Goal: Information Seeking & Learning: Learn about a topic

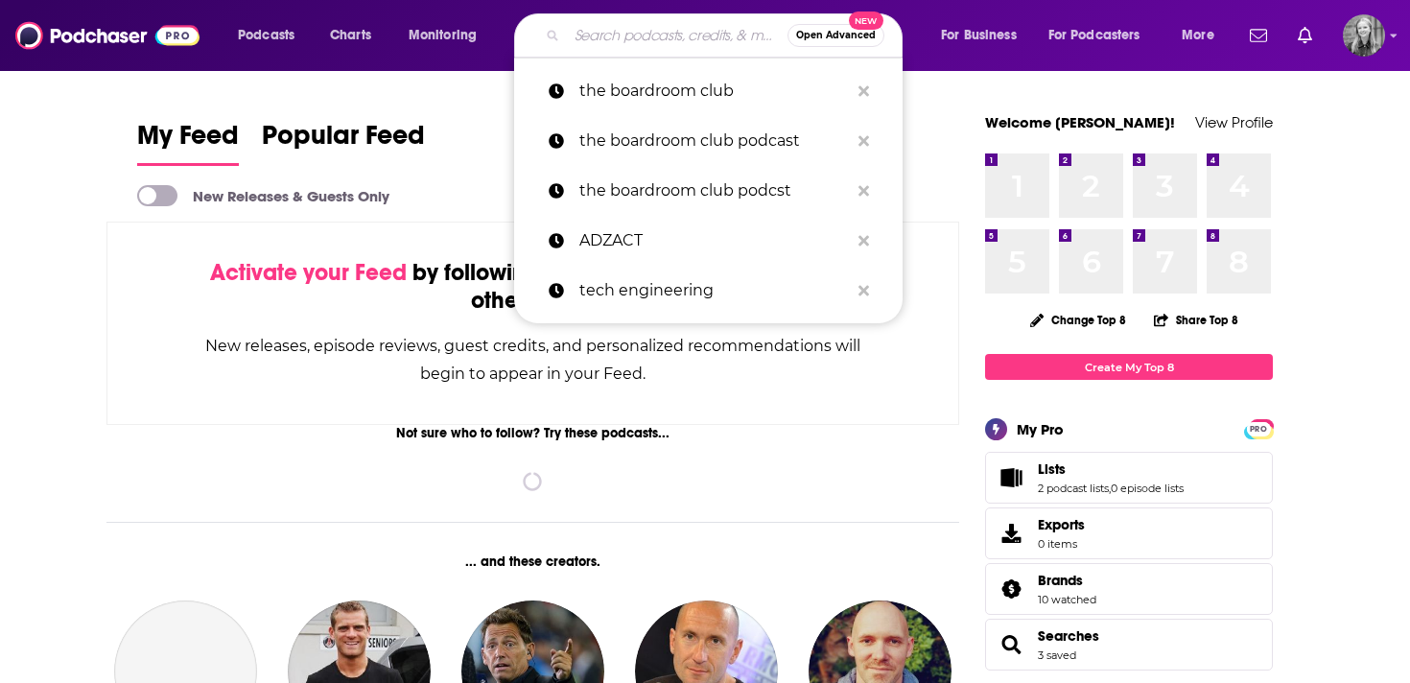
click at [608, 40] on input "Search podcasts, credits, & more..." at bounding box center [677, 35] width 221 height 31
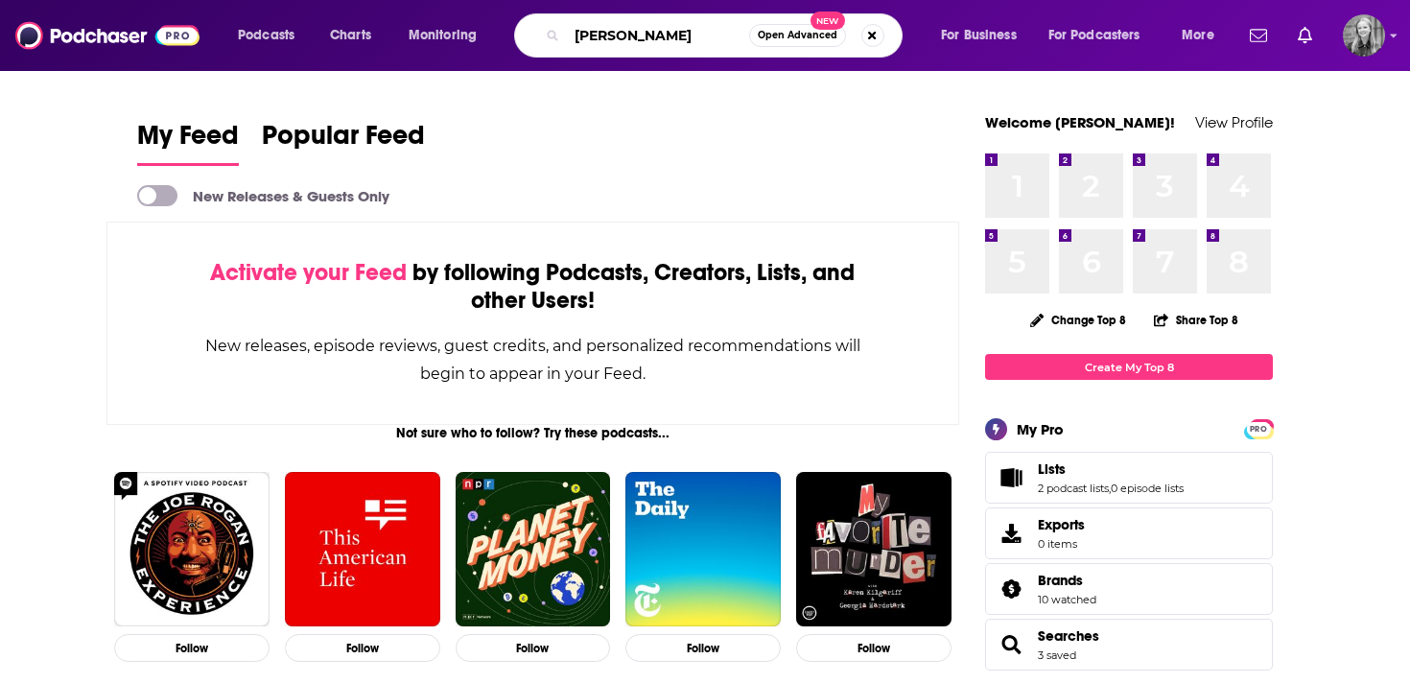
type input "marc benioff"
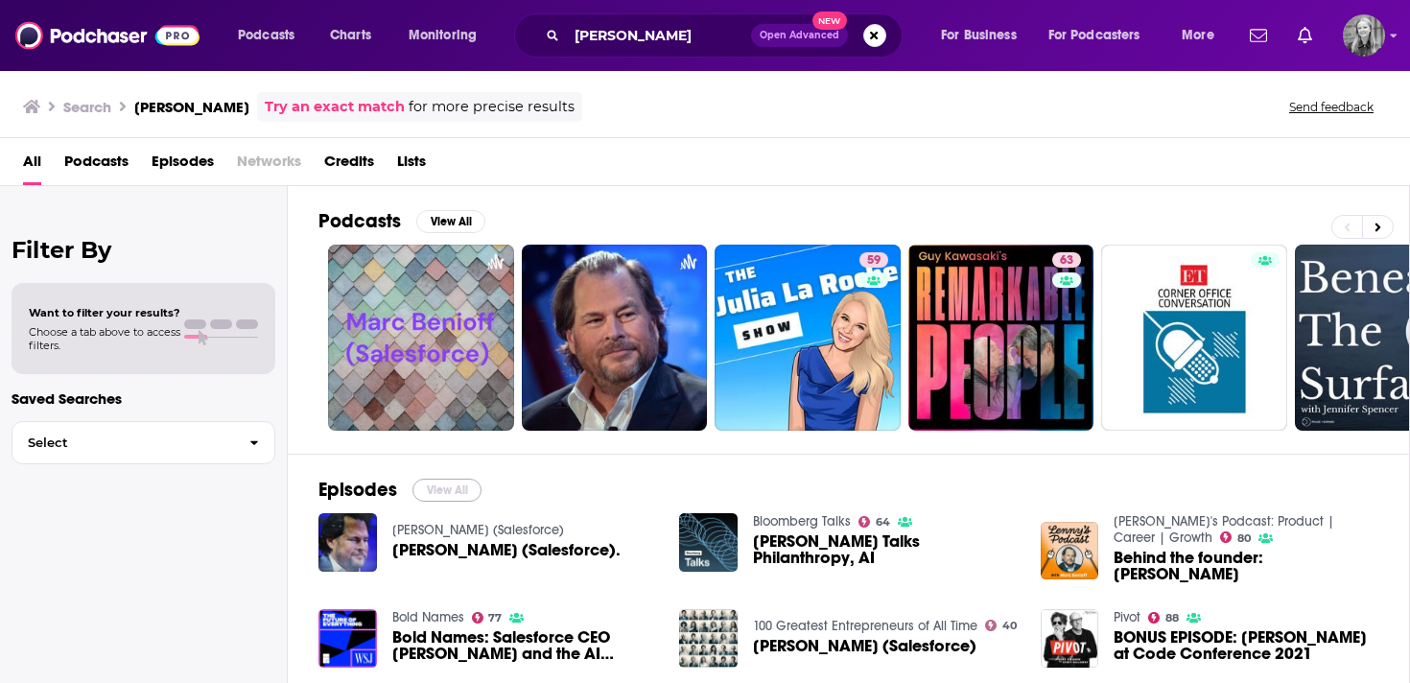
click at [431, 492] on button "View All" at bounding box center [446, 489] width 69 height 23
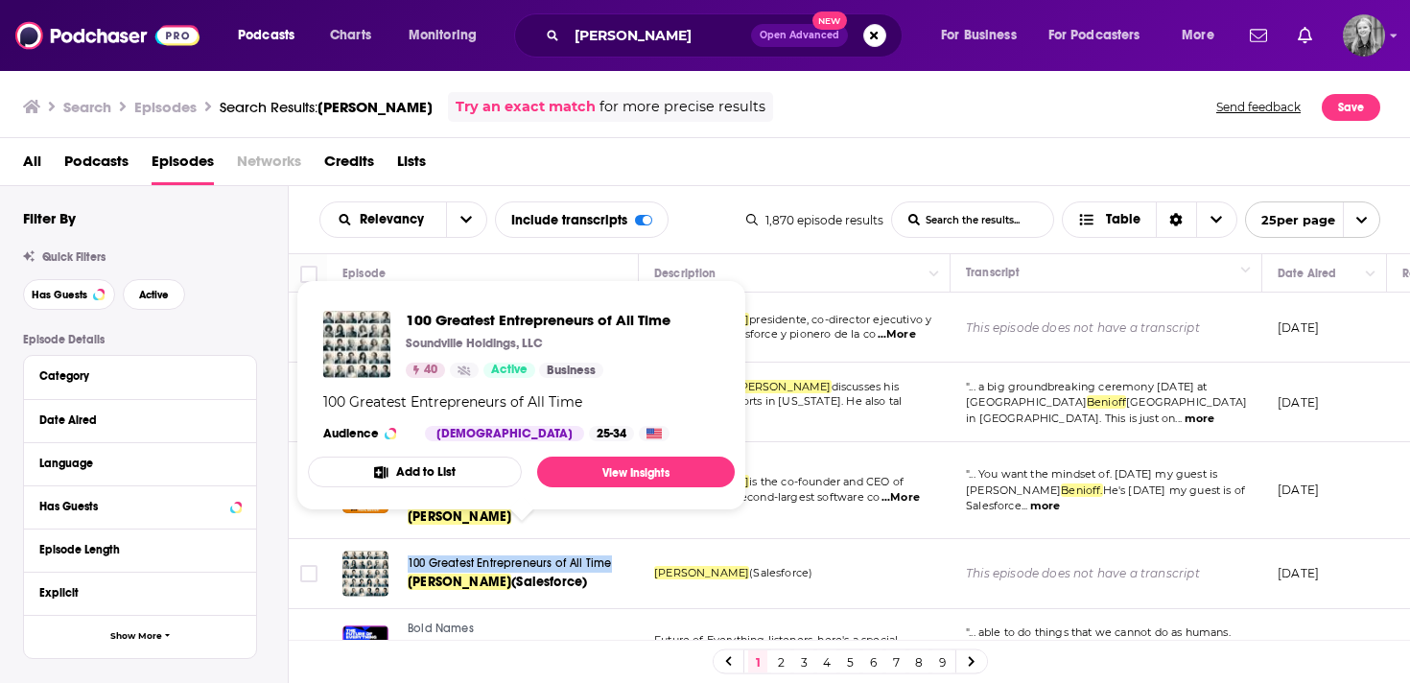
drag, startPoint x: 528, startPoint y: 542, endPoint x: 1152, endPoint y: 33, distance: 804.8
click at [1152, 33] on div "Podcasts Charts Monitoring marc benioff Open Advanced New For Business For Podc…" at bounding box center [705, 341] width 1410 height 683
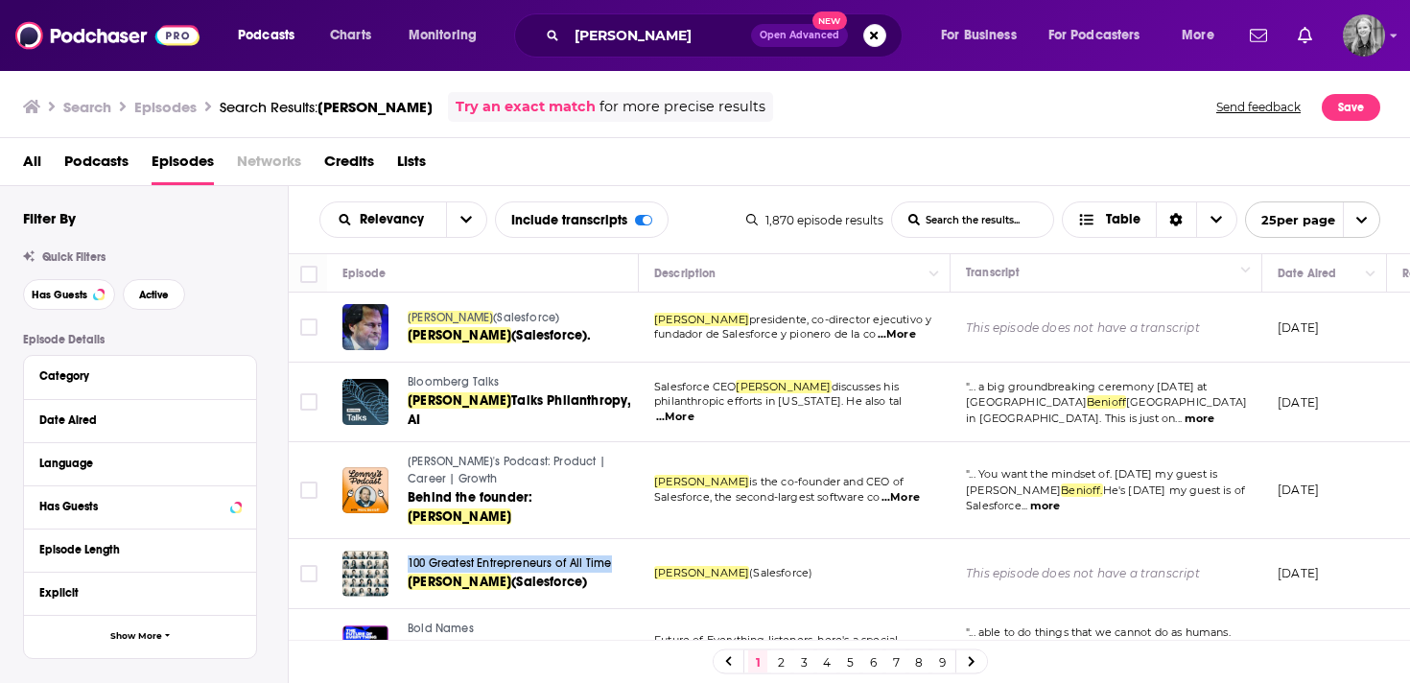
scroll to position [147, 0]
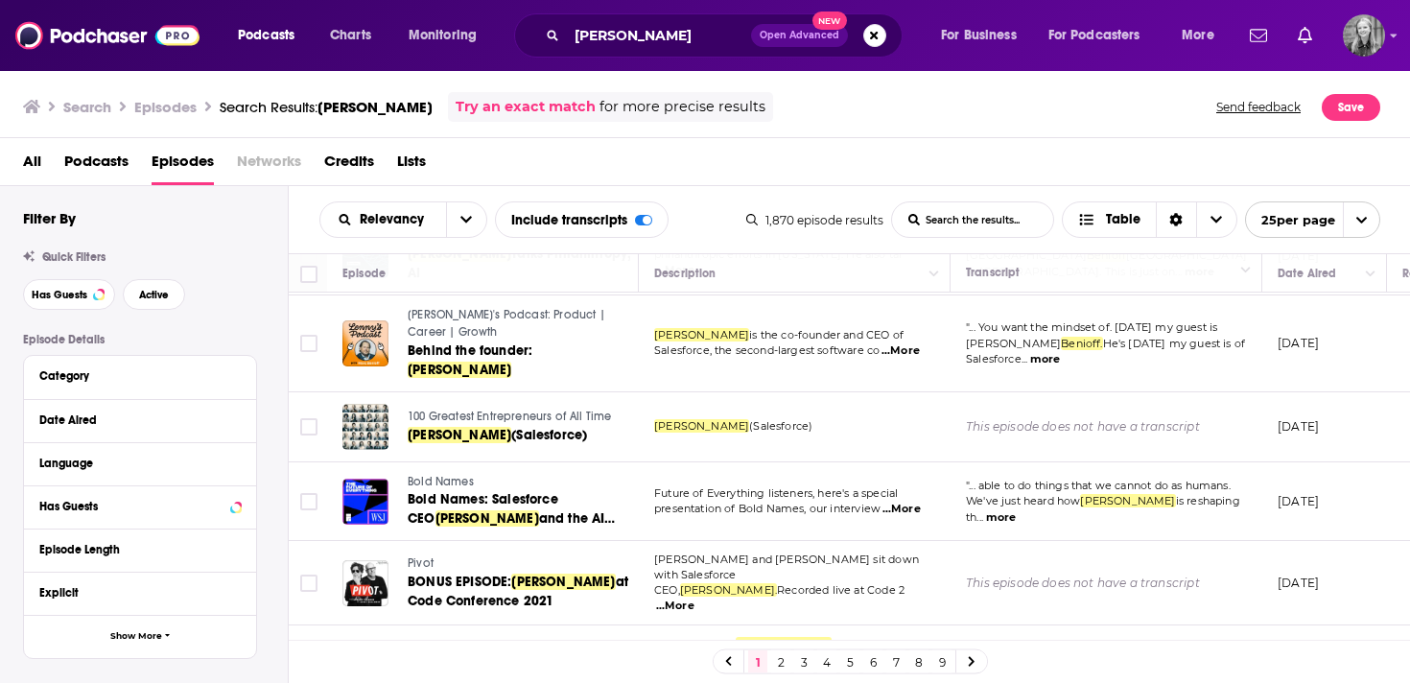
click at [268, 555] on div "Episode Details Category Date Aired Language Has Guests Episode Length Explicit…" at bounding box center [155, 630] width 265 height 595
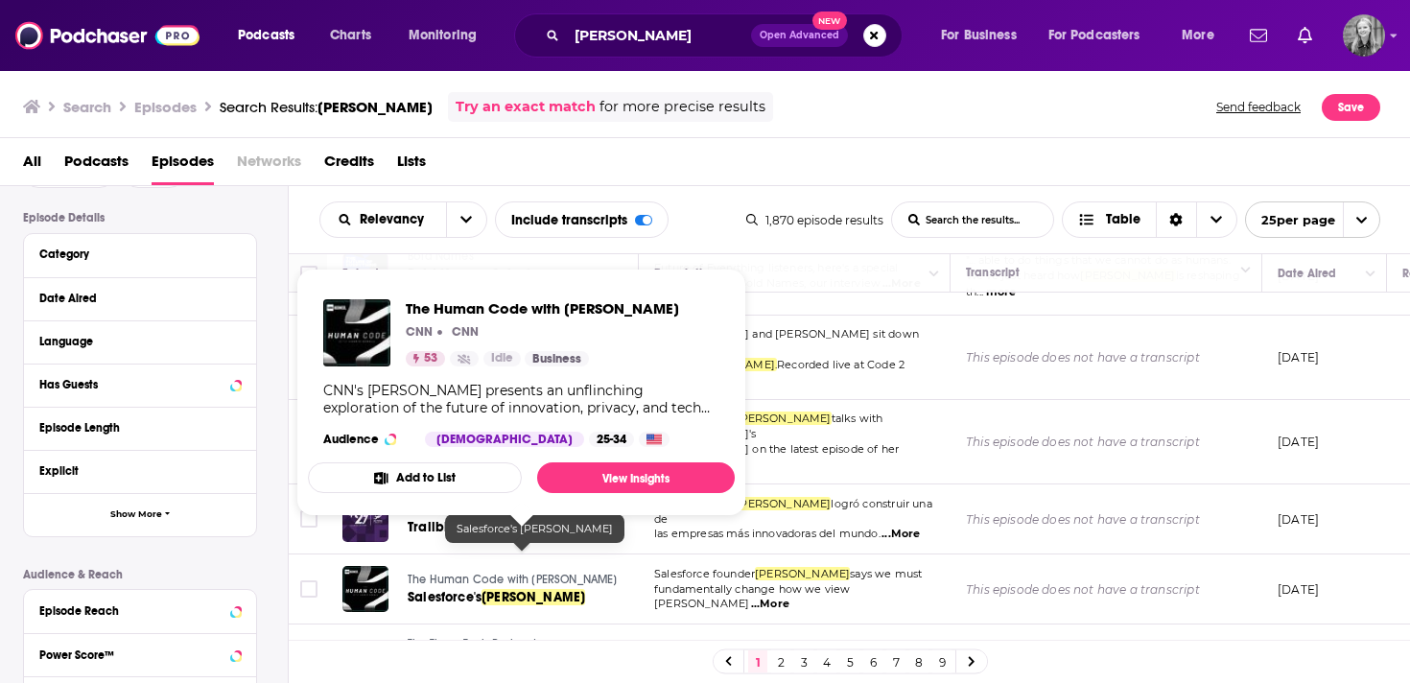
scroll to position [377, 0]
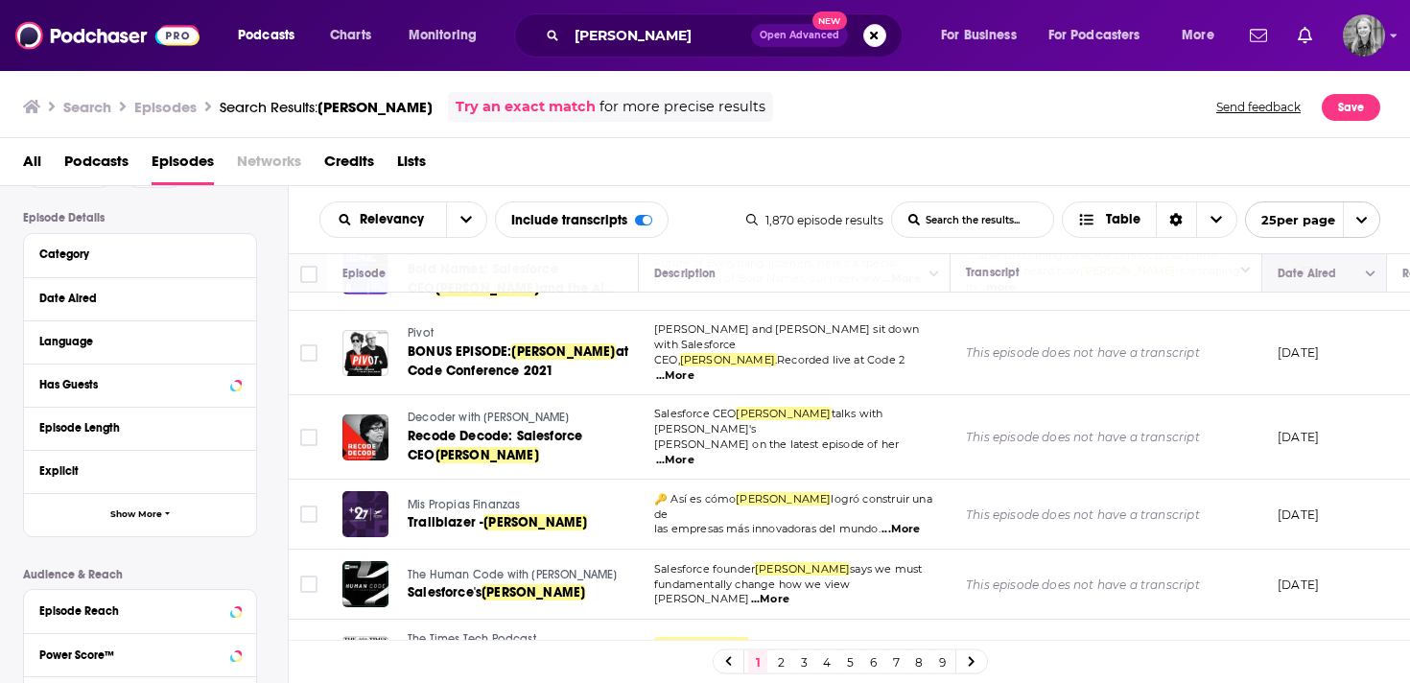
click at [1365, 270] on icon "Column Actions" at bounding box center [1370, 274] width 10 height 12
click at [1330, 275] on div at bounding box center [705, 341] width 1410 height 683
click at [1316, 273] on icon "Move" at bounding box center [1322, 273] width 23 height 23
click at [460, 222] on icon "open menu" at bounding box center [466, 219] width 12 height 13
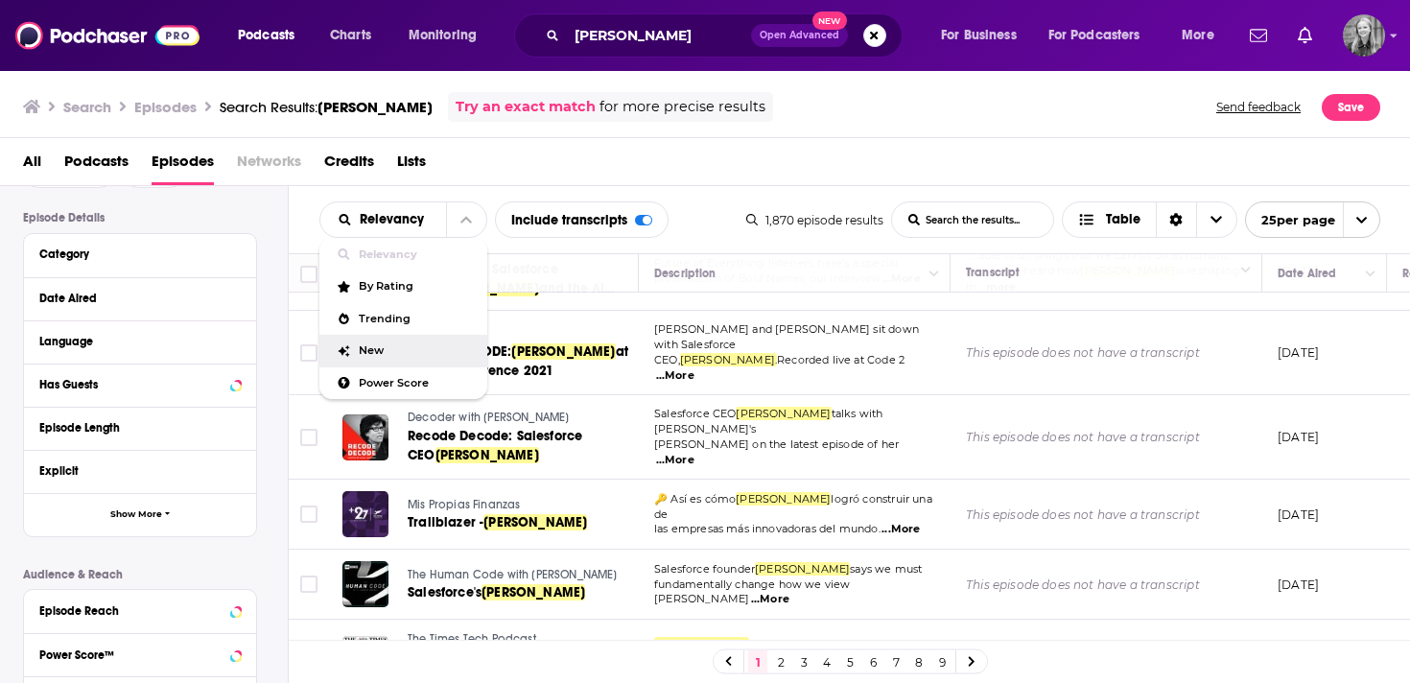
click at [373, 345] on span "New" at bounding box center [415, 350] width 113 height 11
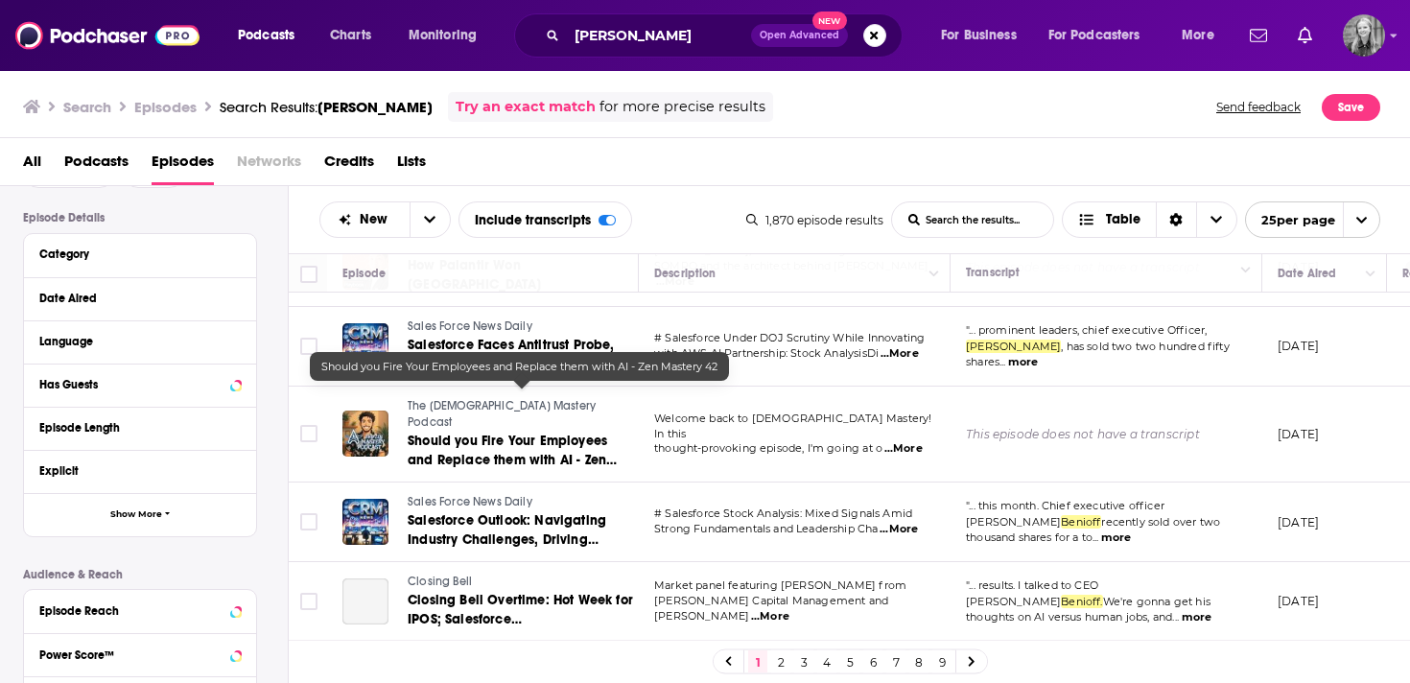
scroll to position [166, 0]
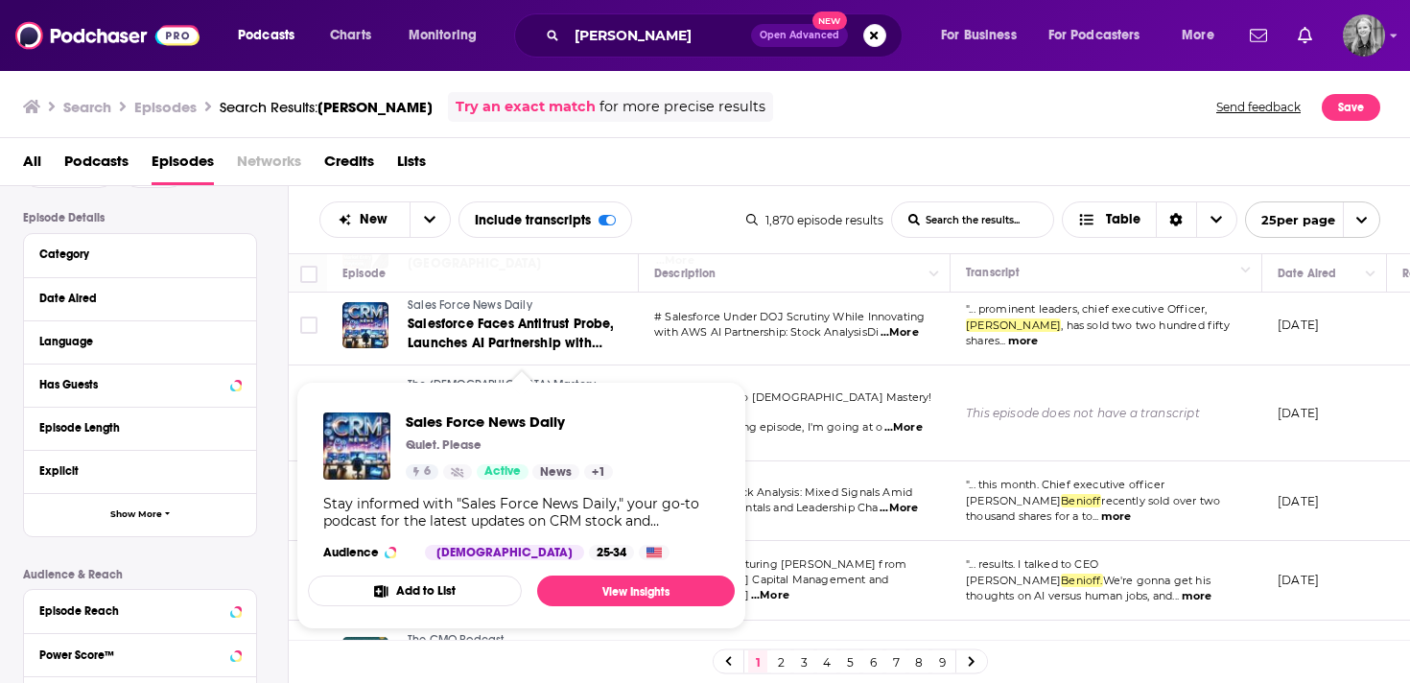
click at [278, 429] on div "Episode Details Category Date Aired Language Has Guests Episode Length Explicit…" at bounding box center [155, 508] width 265 height 595
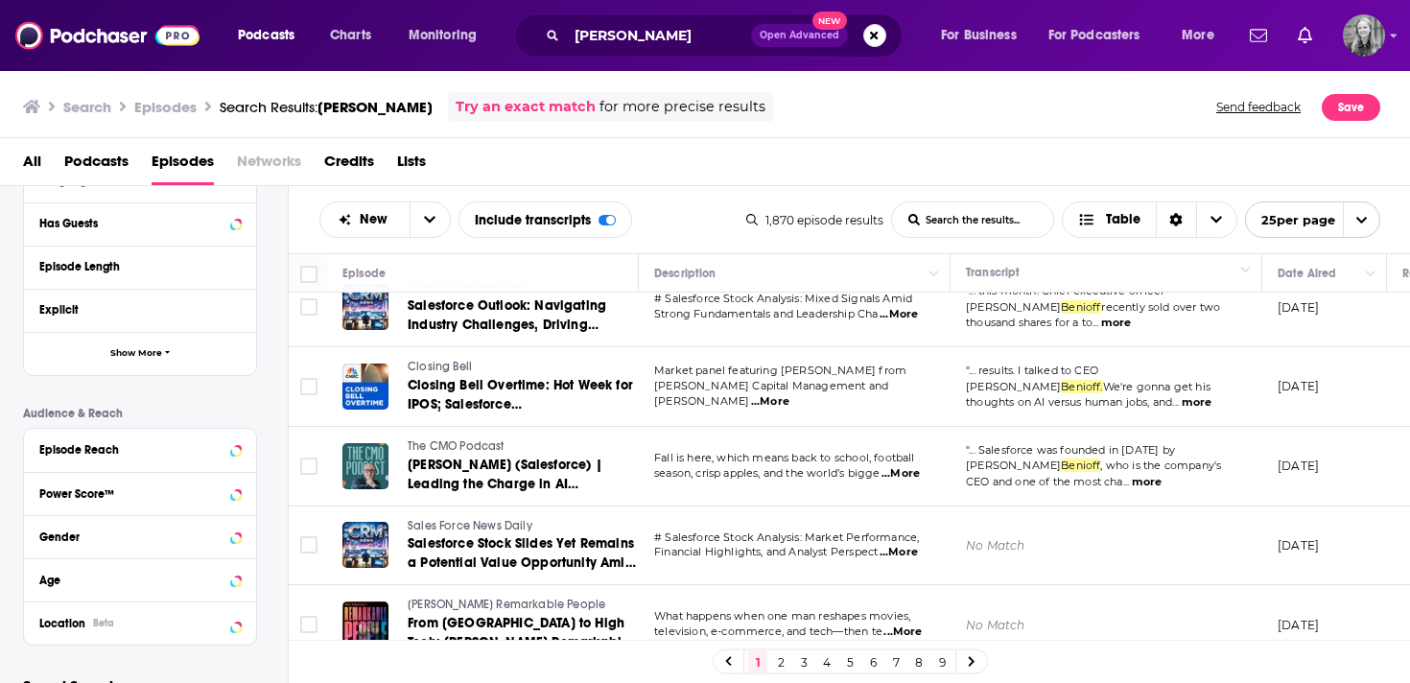
scroll to position [361, 0]
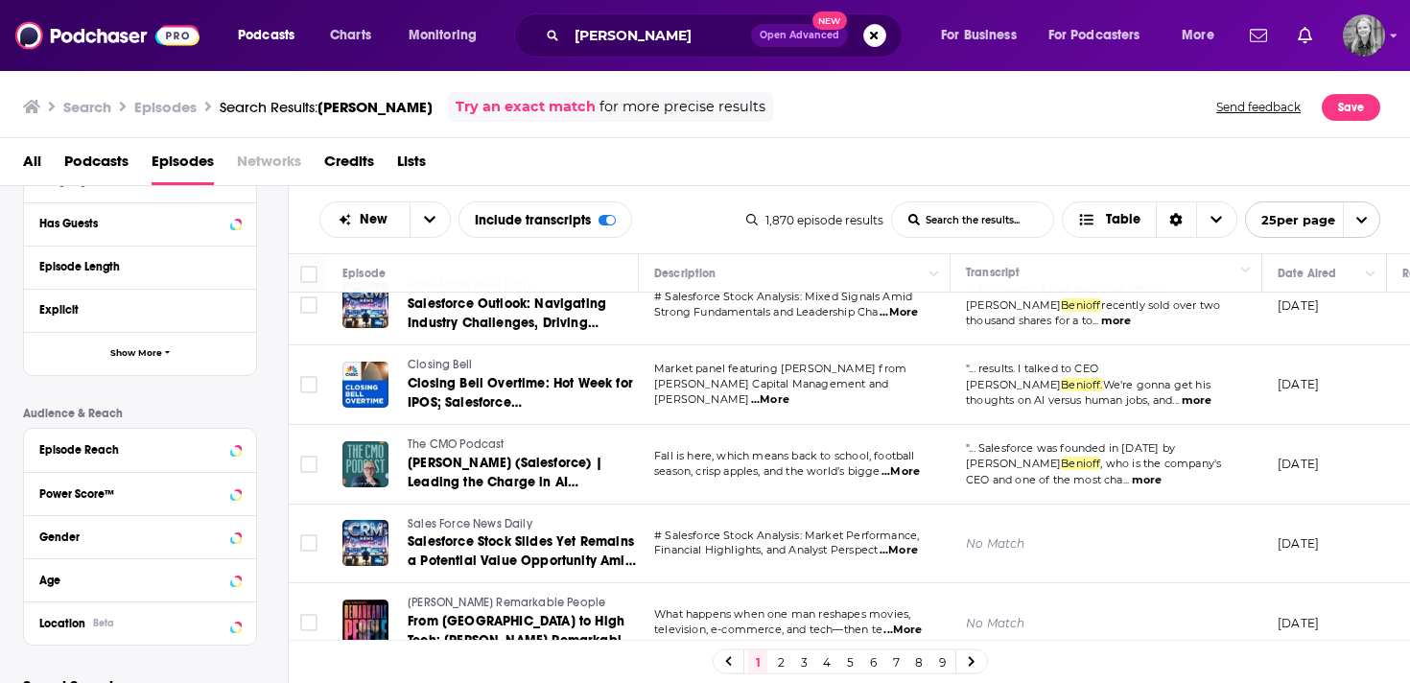
click at [271, 554] on div "Episode Details Category Date Aired Language Has Guests Episode Length Explicit…" at bounding box center [155, 347] width 265 height 595
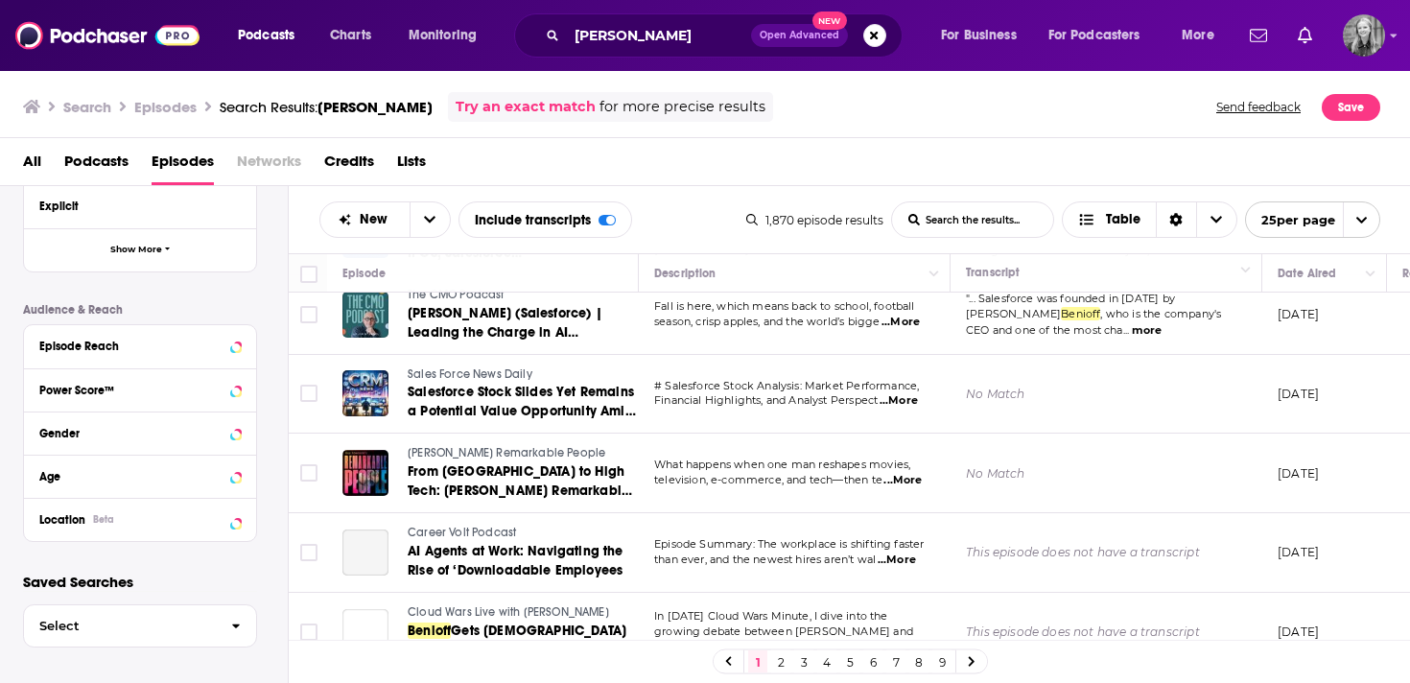
scroll to position [513, 0]
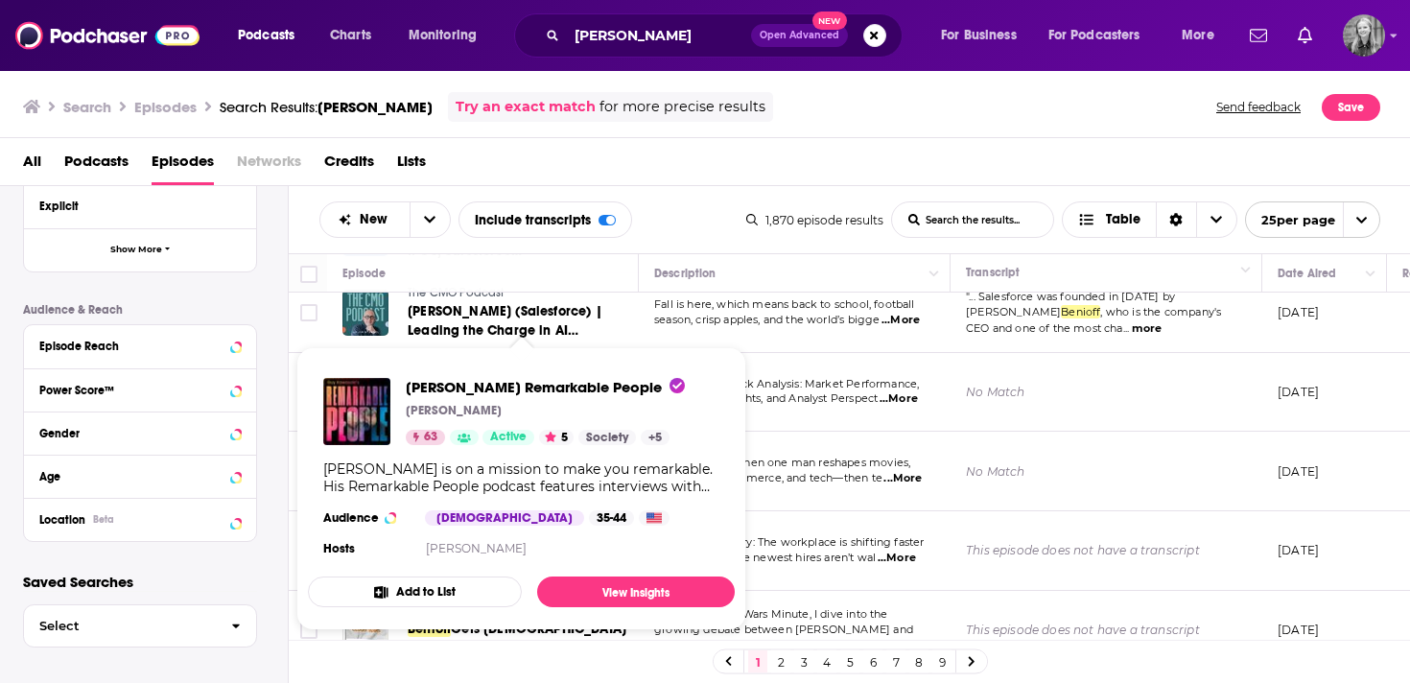
click at [279, 479] on div "Episode Details Category Date Aired Language Has Guests Episode Length Explicit…" at bounding box center [155, 243] width 265 height 595
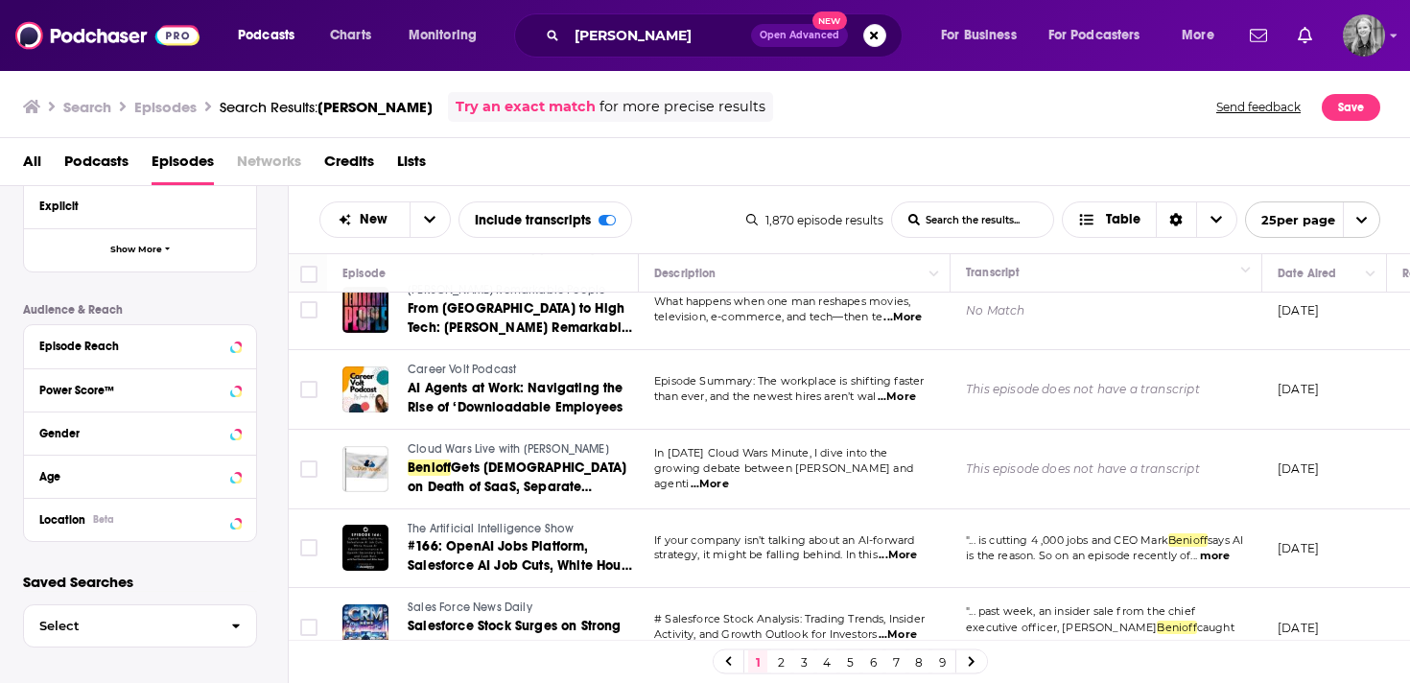
scroll to position [685, 0]
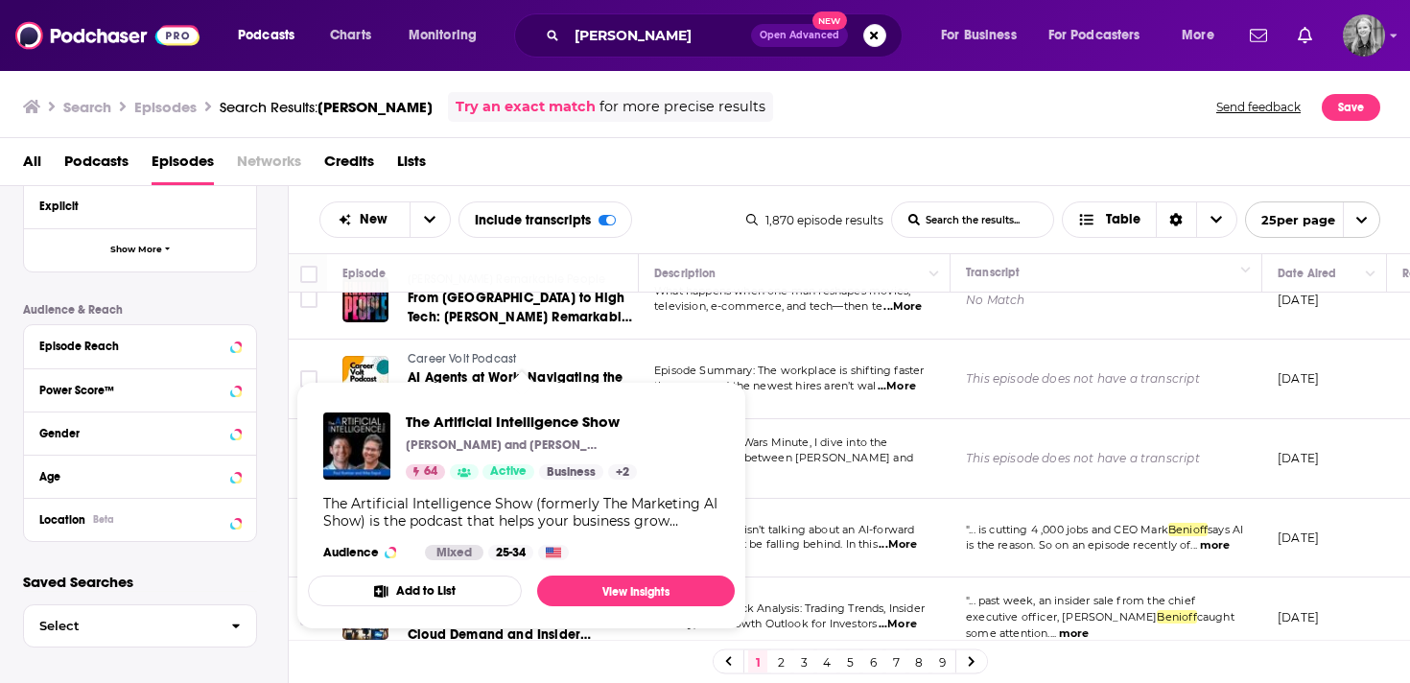
click at [288, 565] on div "Filter By Quick Filters Has Guests Active Episode Details Category Date Aired L…" at bounding box center [144, 493] width 289 height 615
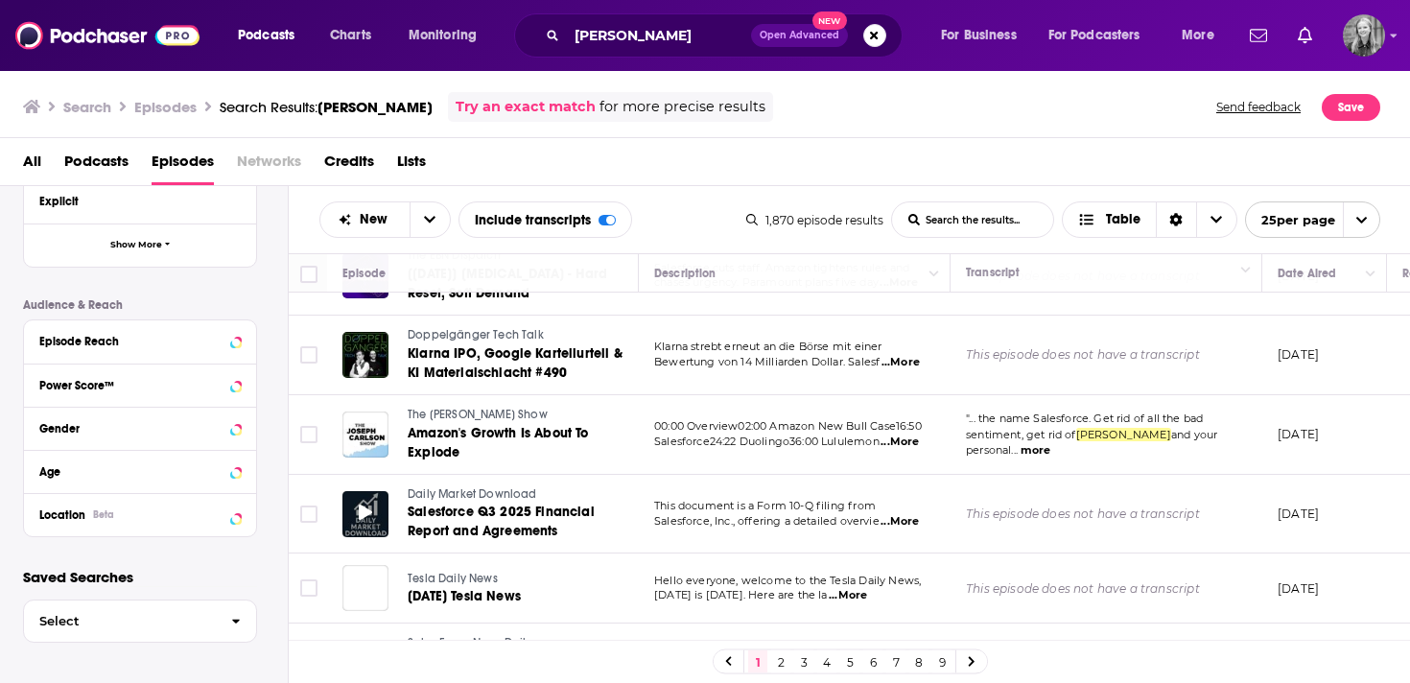
scroll to position [1647, 0]
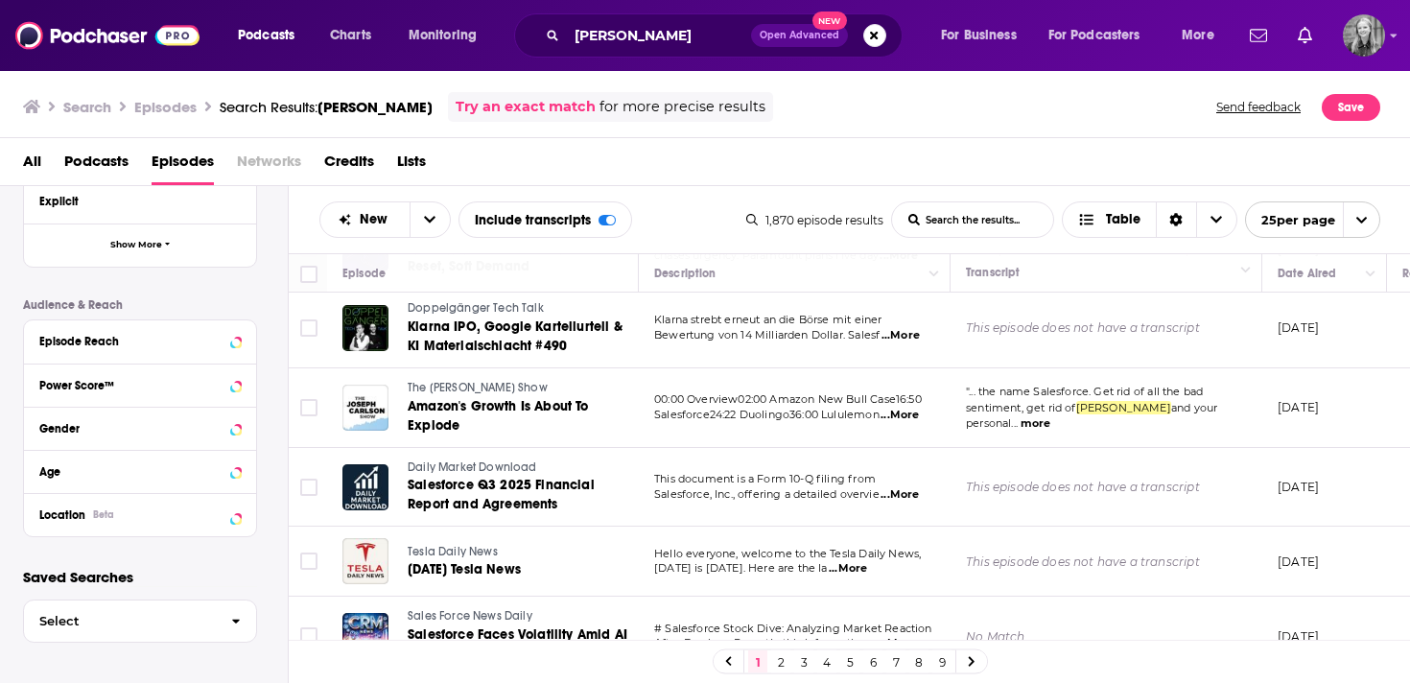
click at [778, 661] on link "2" at bounding box center [780, 661] width 19 height 23
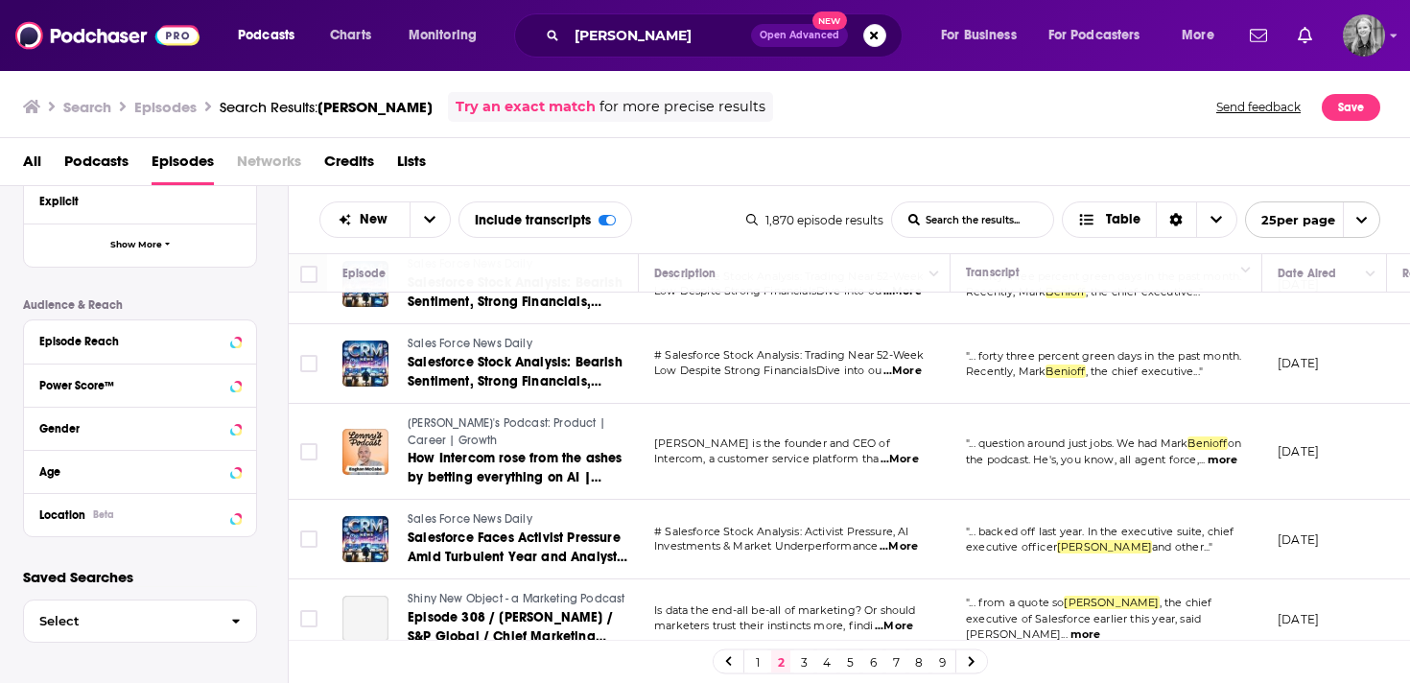
scroll to position [1690, 0]
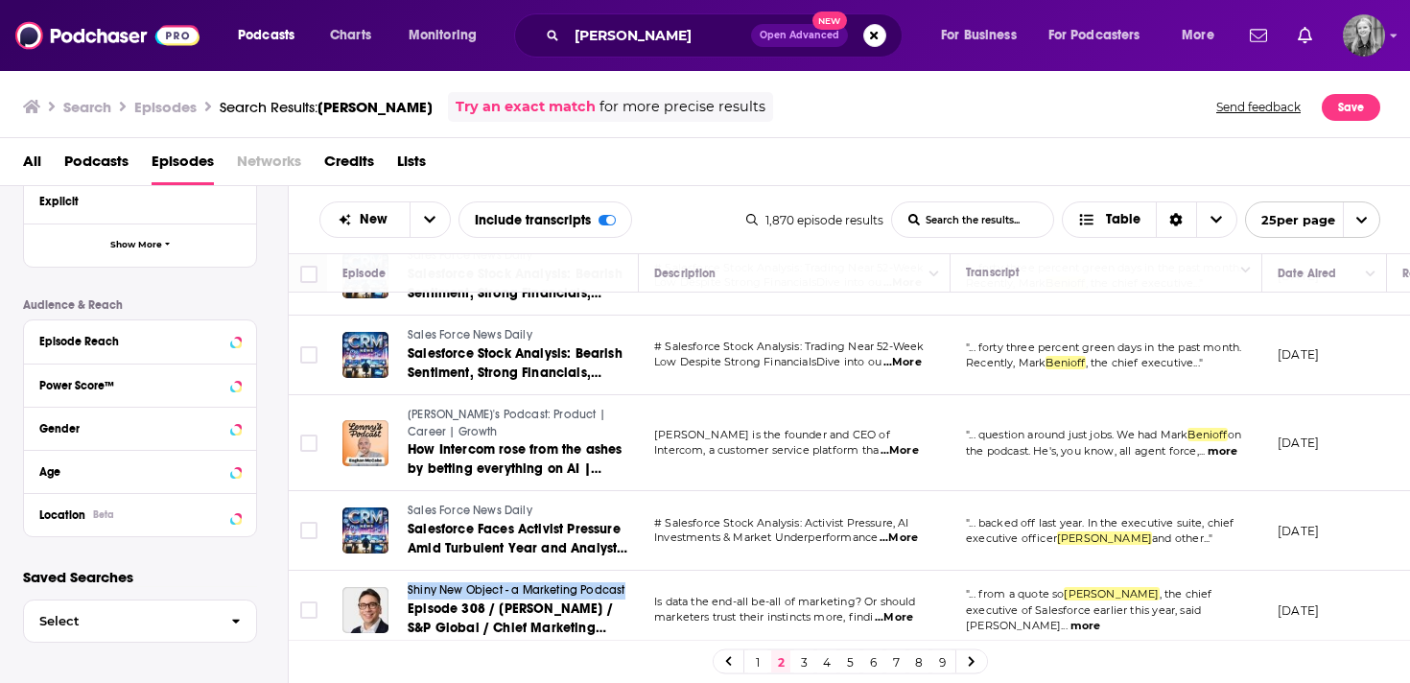
click at [800, 659] on link "3" at bounding box center [803, 661] width 19 height 23
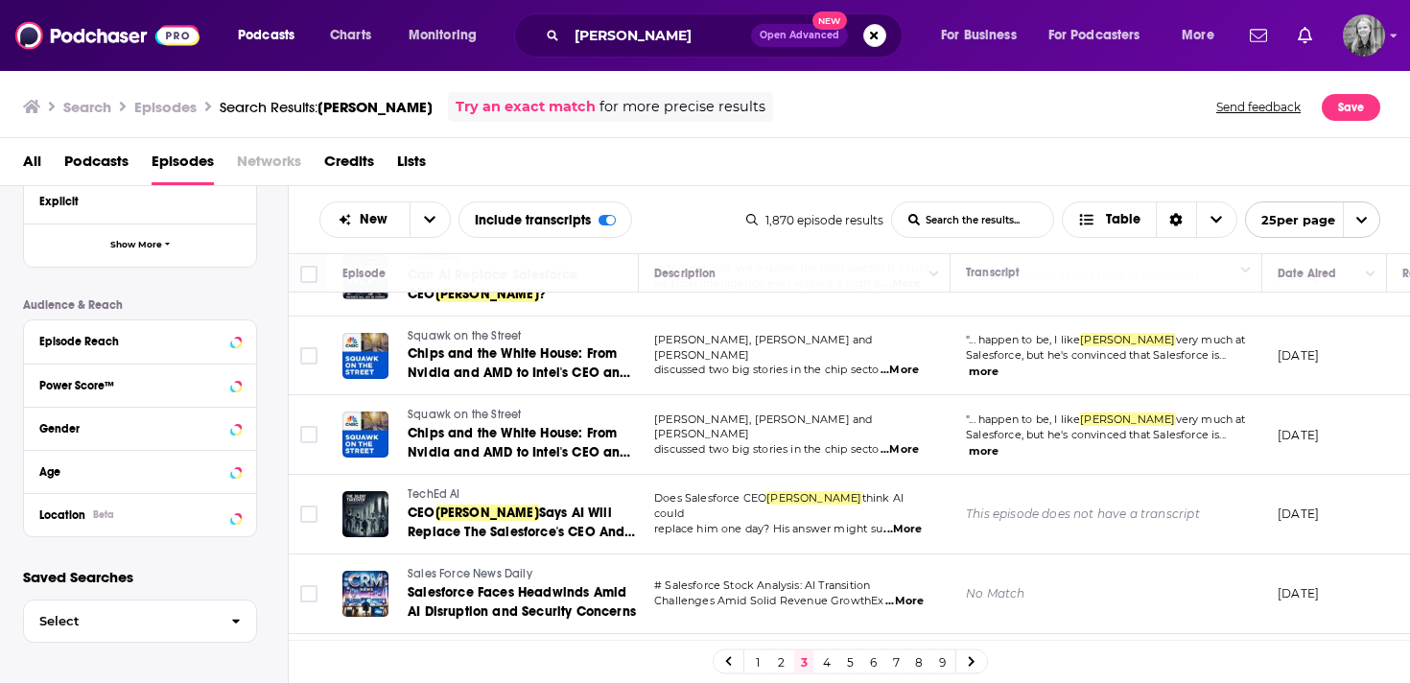
scroll to position [987, 0]
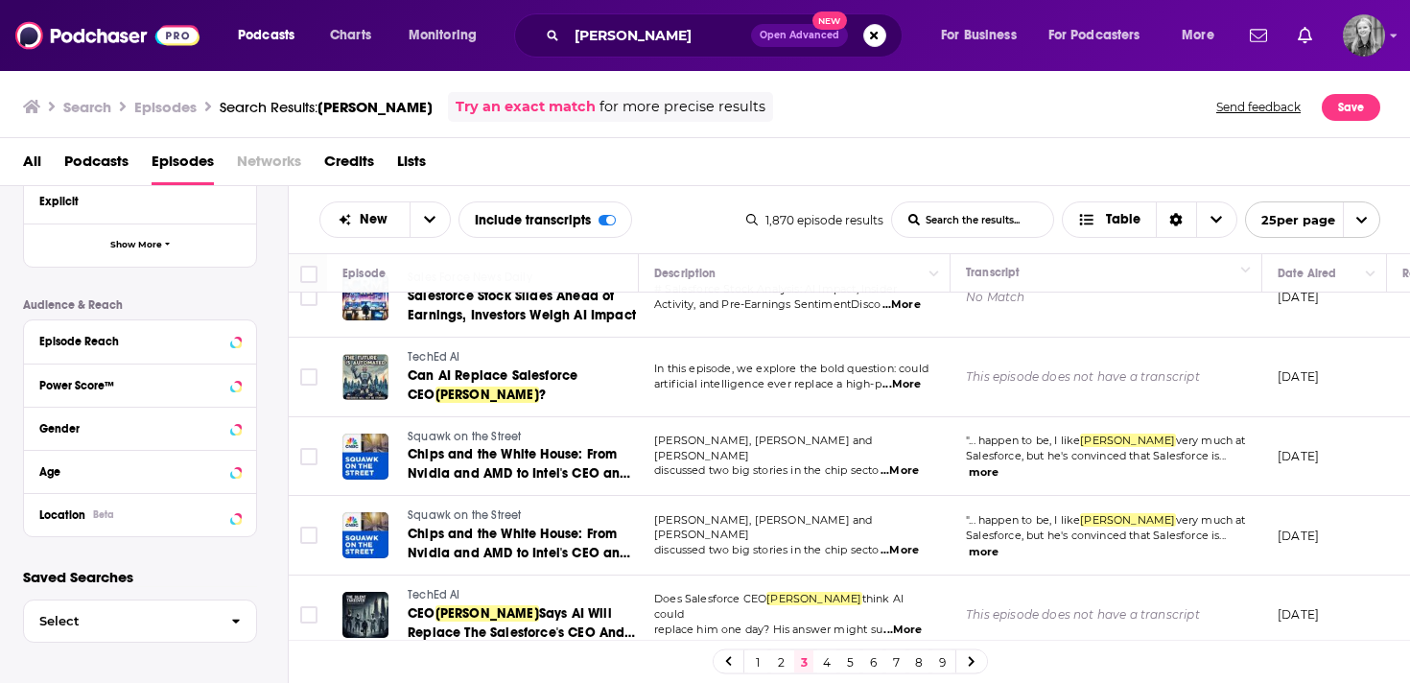
click at [260, 430] on div "Episode Details Category Date Aired Language Has Guests Episode Length Explicit…" at bounding box center [155, 239] width 265 height 595
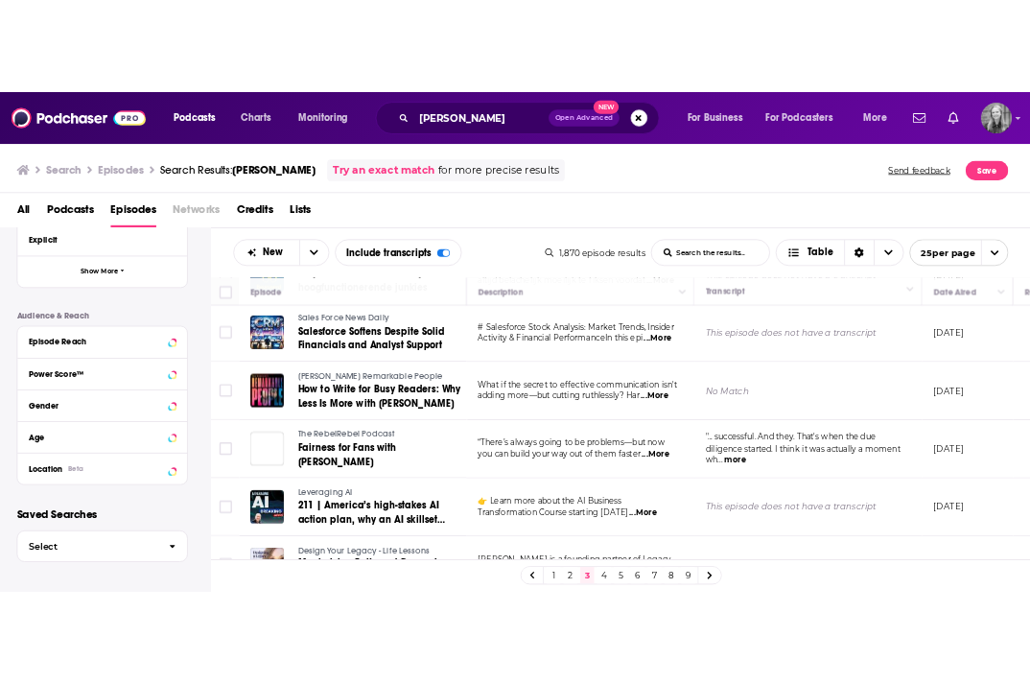
scroll to position [1643, 0]
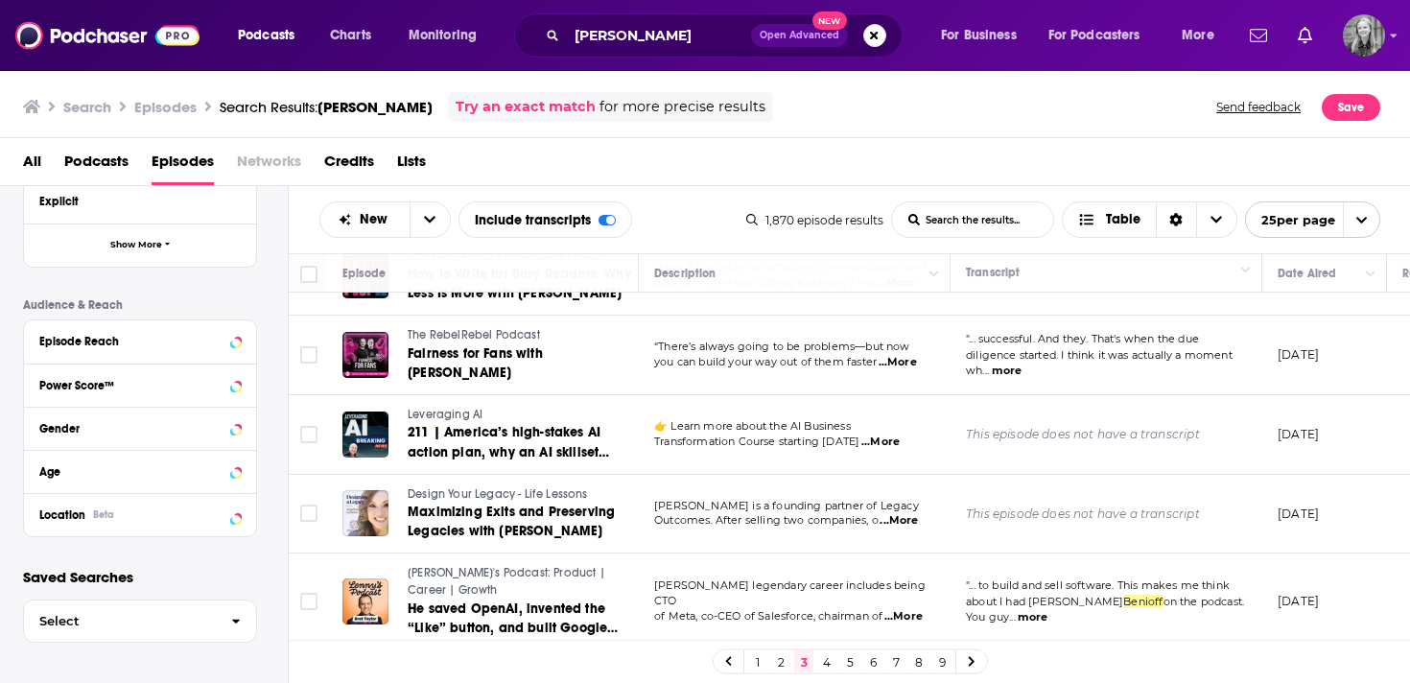
click at [800, 124] on div "Search Episodes Search Results: marc benioff Try an exact match for more precis…" at bounding box center [705, 103] width 1410 height 69
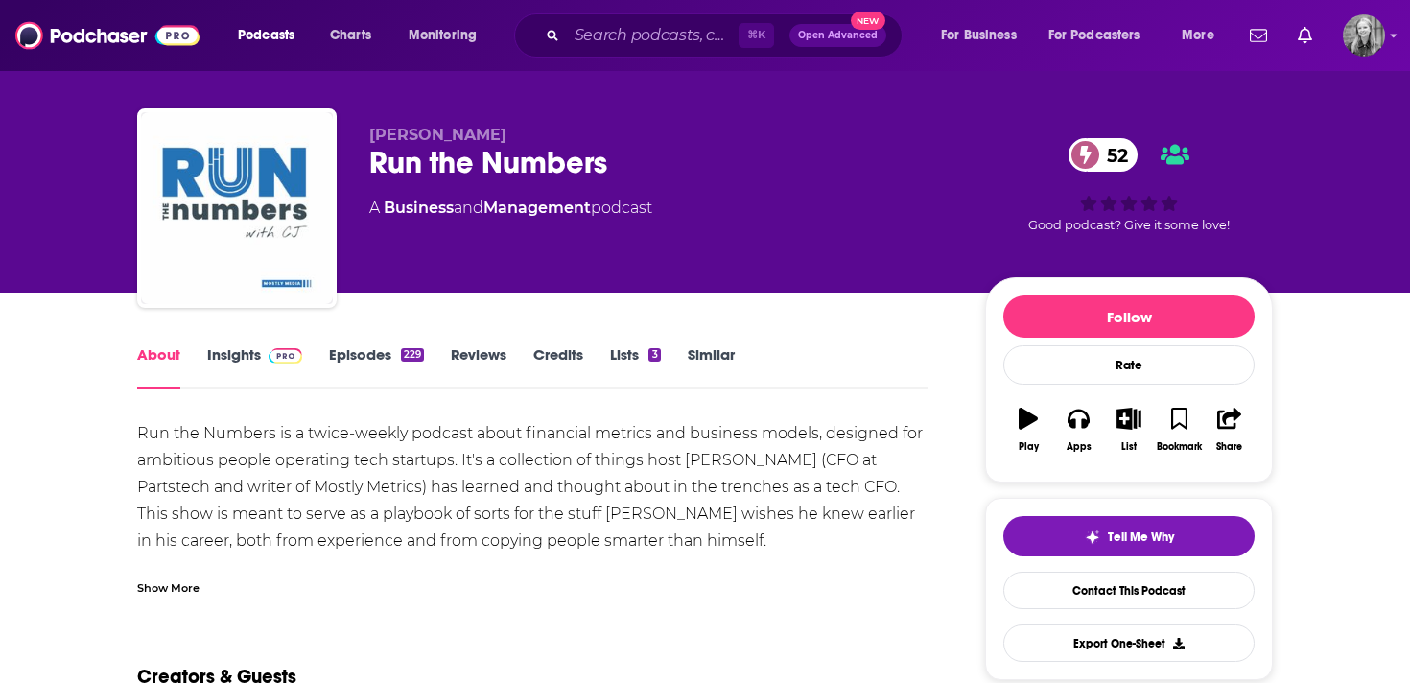
scroll to position [44, 0]
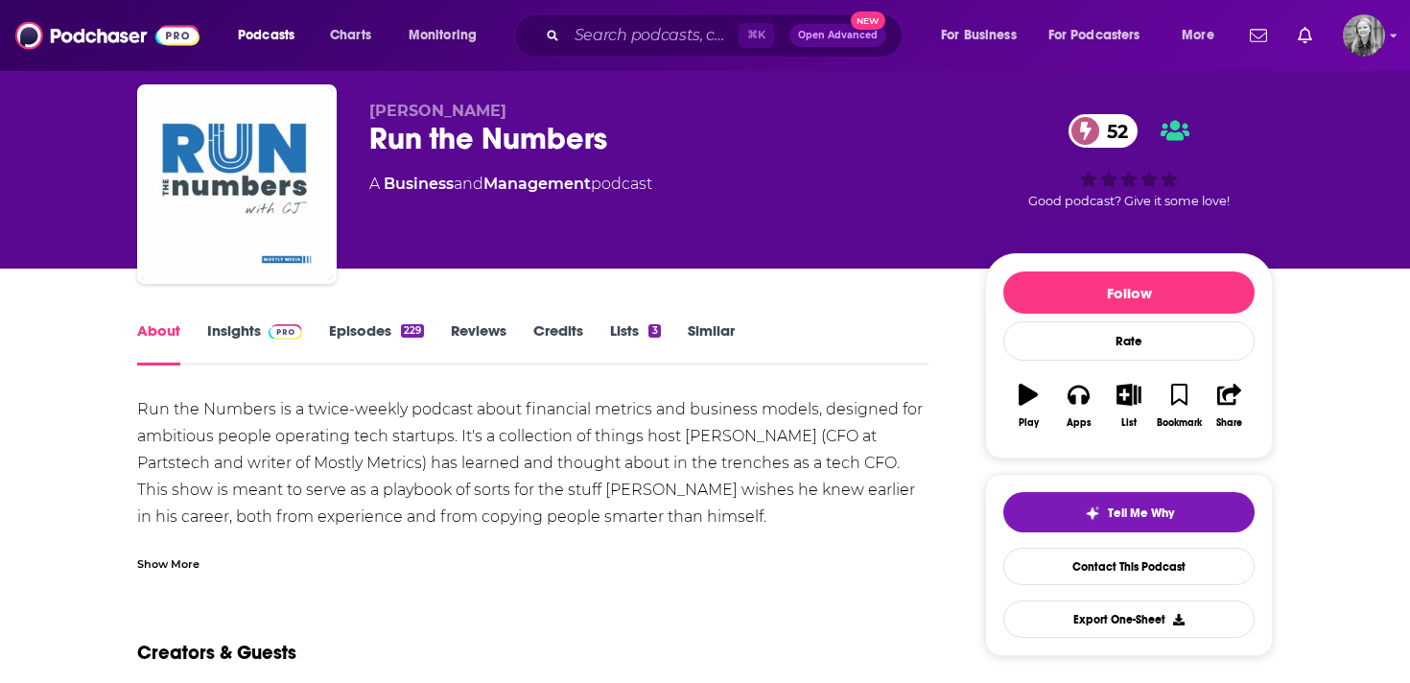
click at [154, 561] on div "Show More" at bounding box center [168, 562] width 62 height 18
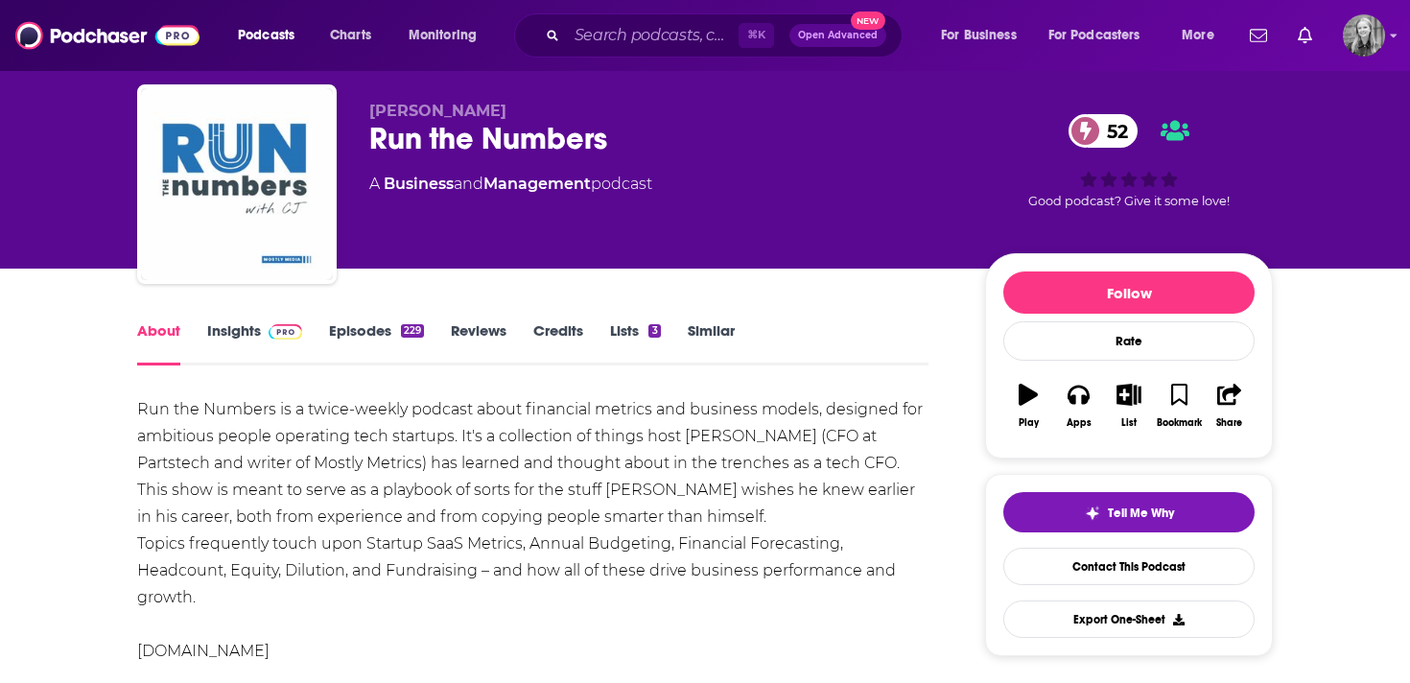
click at [238, 503] on div "Run the Numbers is a twice-weekly podcast about financial metrics and business …" at bounding box center [532, 530] width 791 height 268
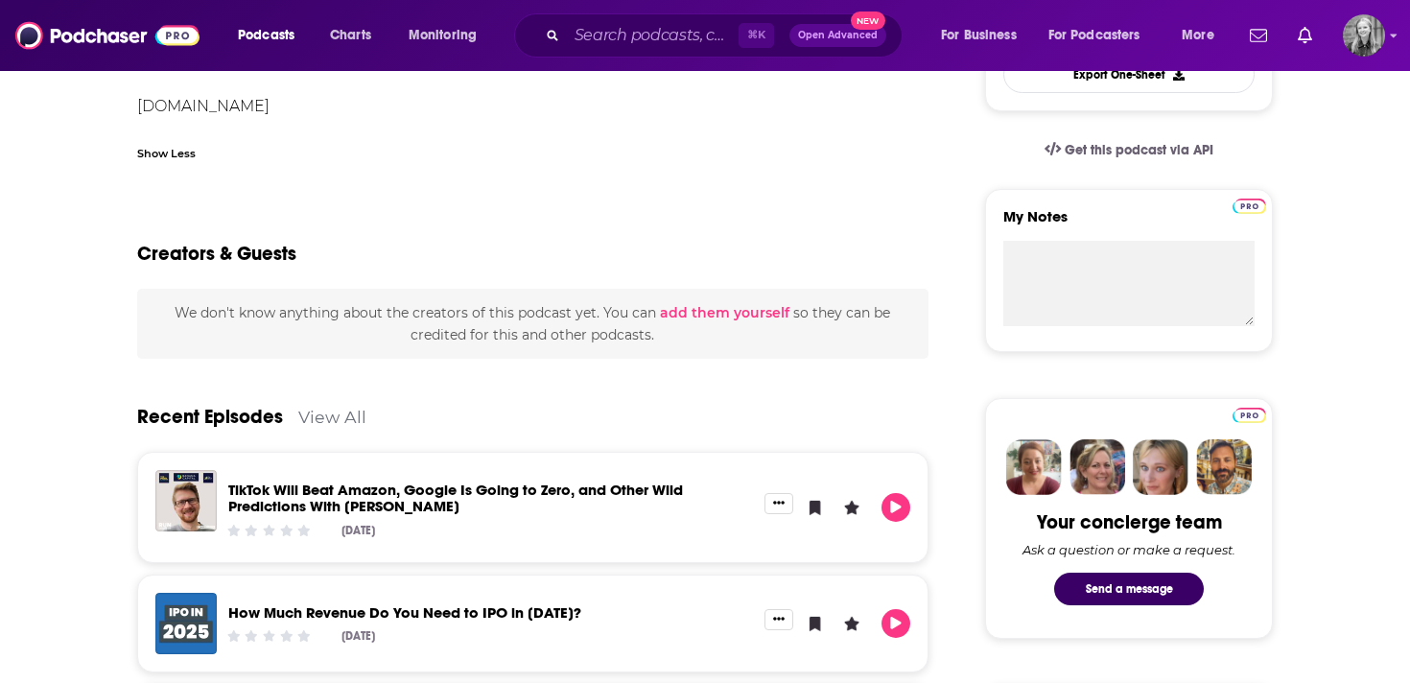
scroll to position [0, 0]
